Goal: Information Seeking & Learning: Learn about a topic

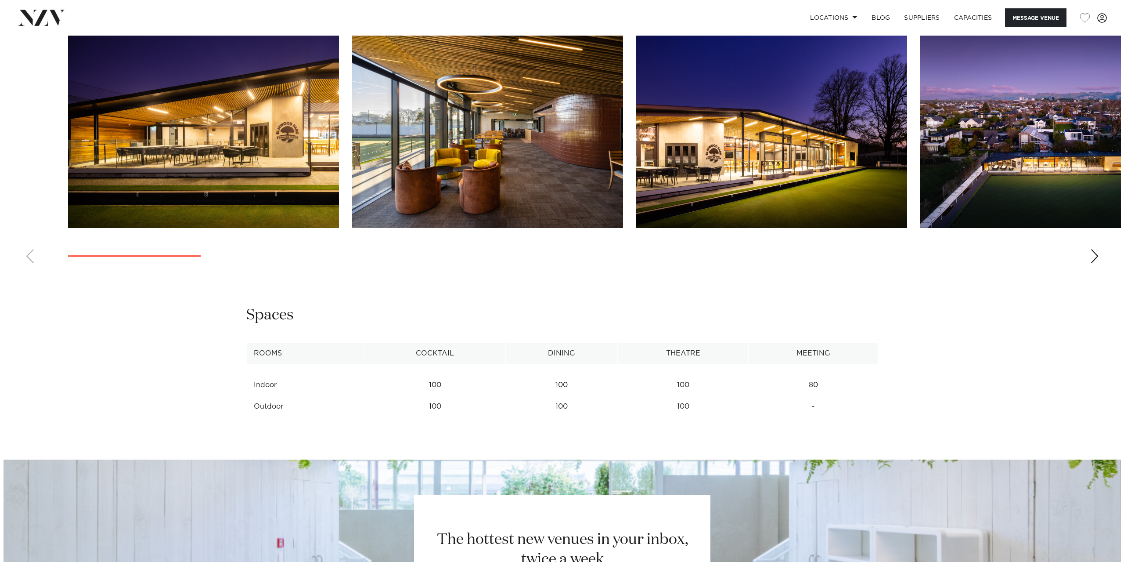
scroll to position [993, 0]
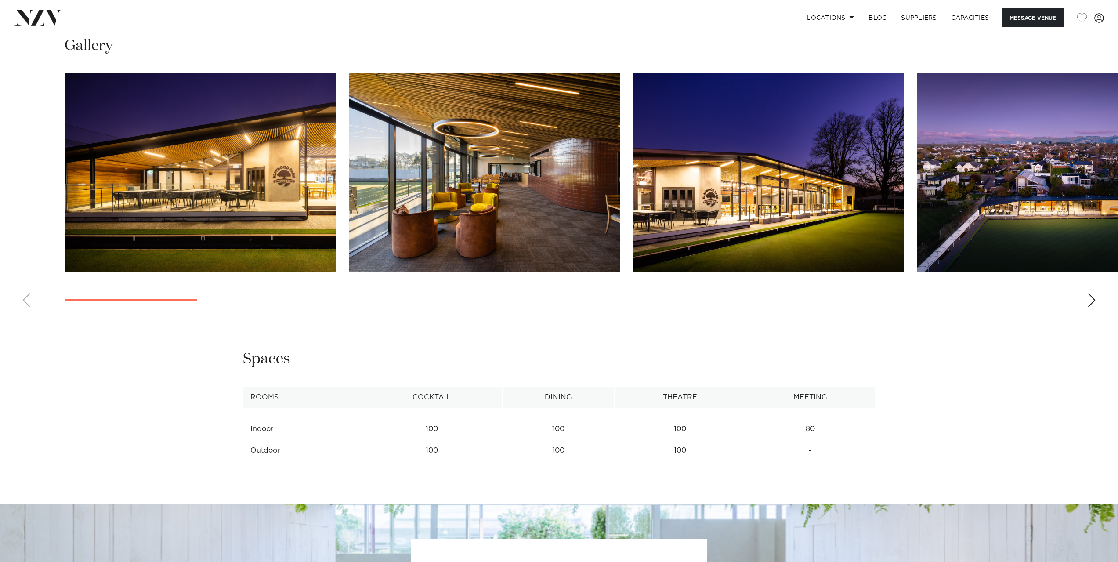
click at [995, 220] on img "4 / 26" at bounding box center [1052, 172] width 271 height 199
